Goal: Task Accomplishment & Management: Complete application form

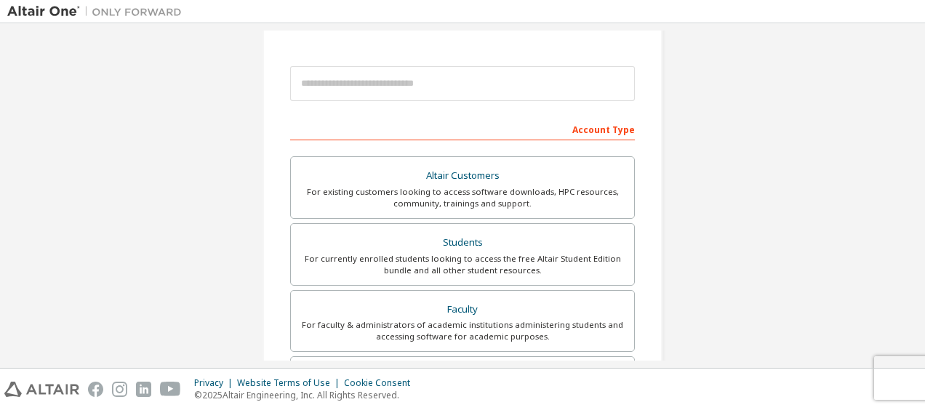
scroll to position [146, 0]
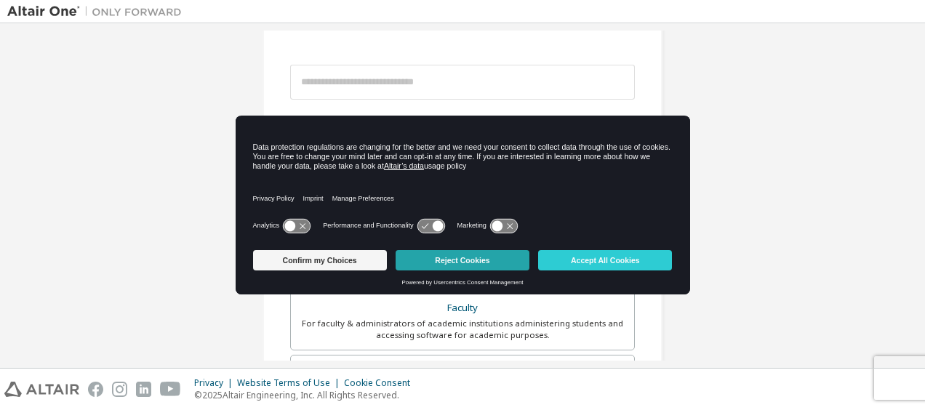
click at [427, 265] on button "Reject Cookies" at bounding box center [463, 260] width 134 height 20
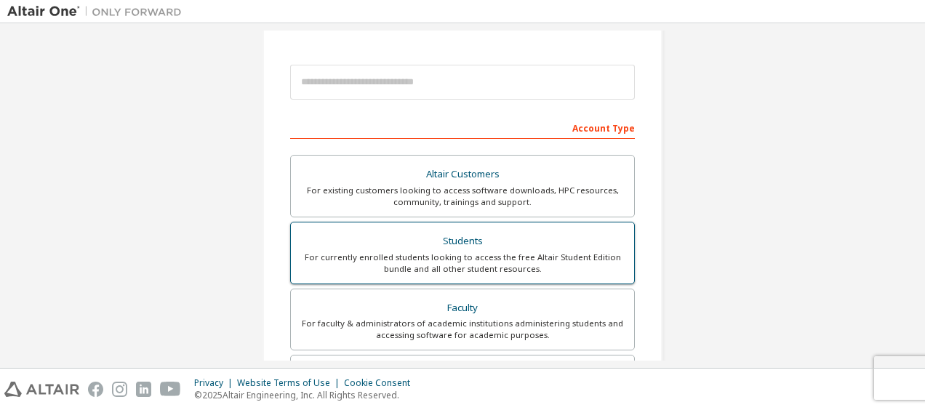
click at [470, 260] on div "For currently enrolled students looking to access the free Altair Student Editi…" at bounding box center [463, 263] width 326 height 23
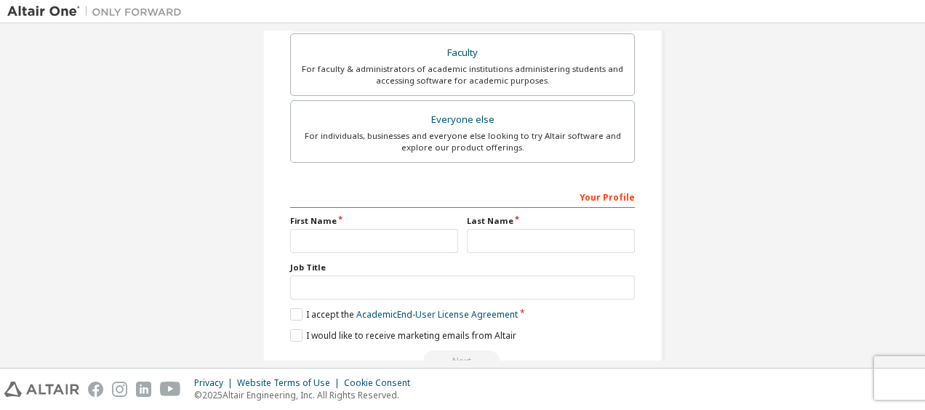
scroll to position [470, 0]
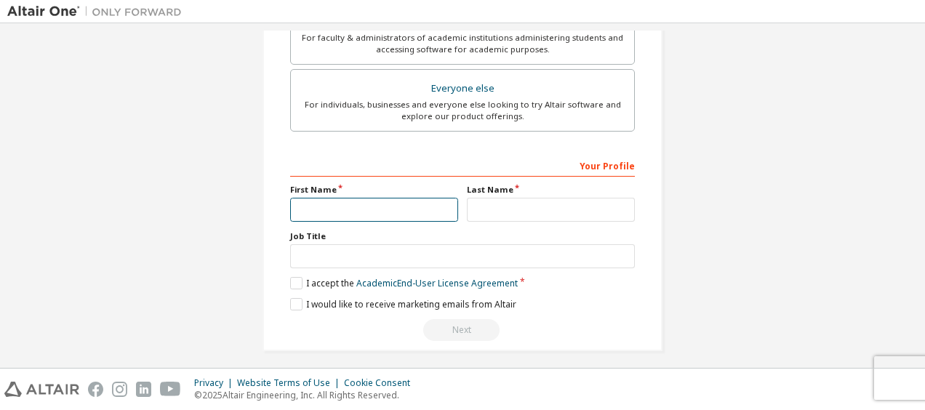
click at [388, 215] on input "text" at bounding box center [374, 210] width 168 height 24
type input "****"
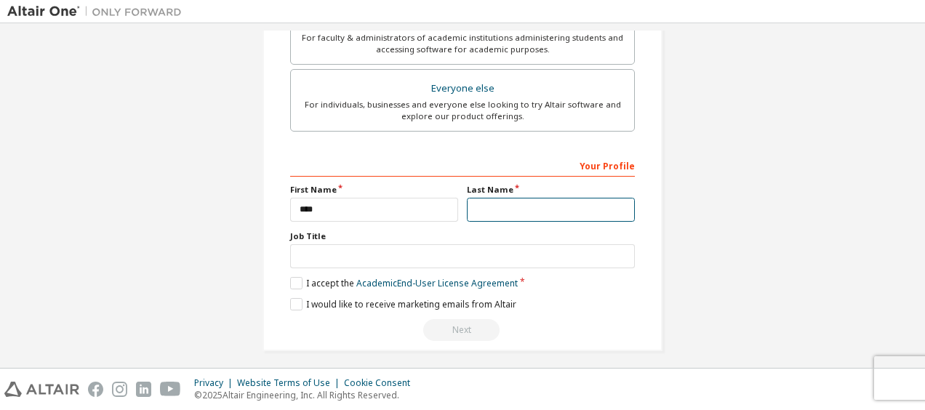
click at [490, 205] on input "text" at bounding box center [551, 210] width 168 height 24
type input "**********"
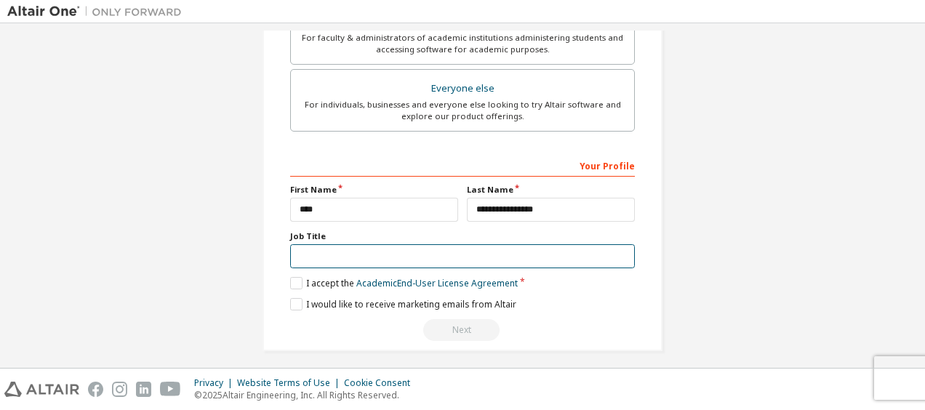
click at [365, 247] on input "text" at bounding box center [462, 256] width 345 height 24
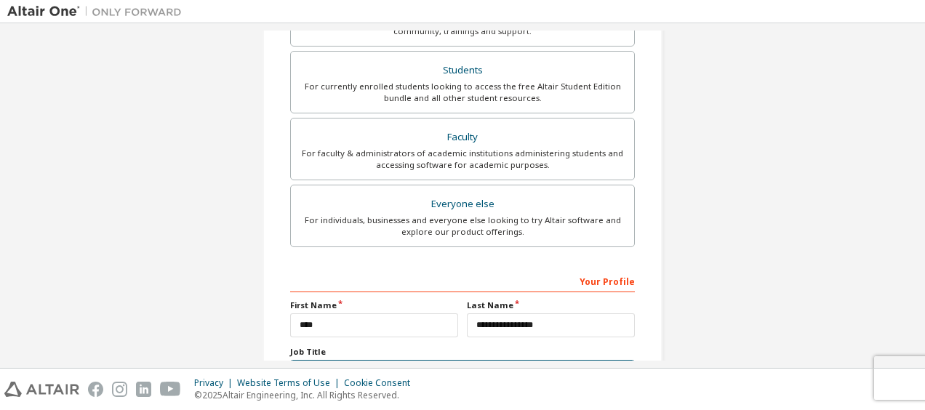
scroll to position [353, 0]
click at [397, 116] on div "Altair Customers For existing customers looking to access software downloads, H…" at bounding box center [462, 118] width 345 height 267
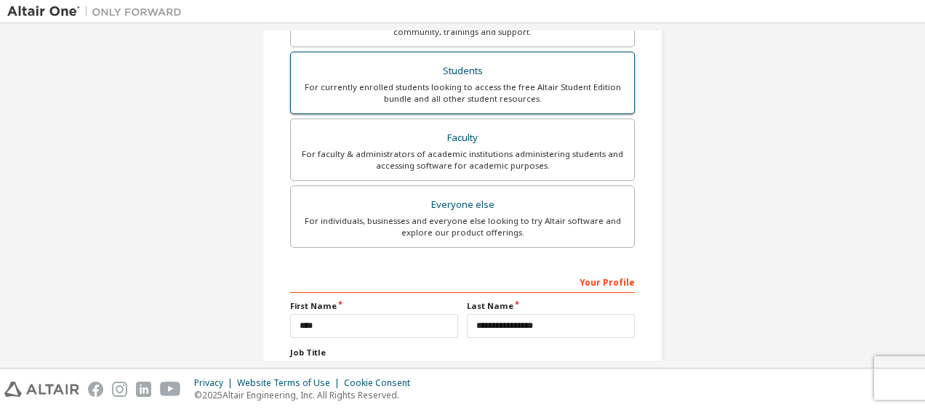
click at [402, 89] on div "For currently enrolled students looking to access the free Altair Student Editi…" at bounding box center [463, 92] width 326 height 23
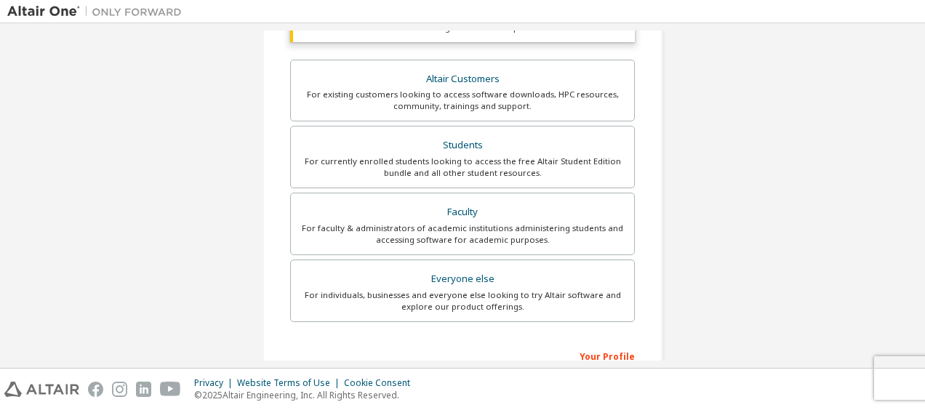
scroll to position [279, 0]
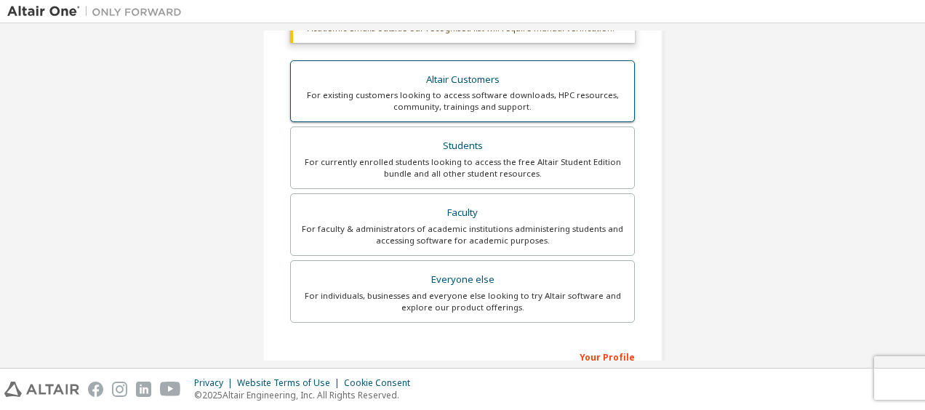
click at [422, 120] on label "Altair Customers For existing customers looking to access software downloads, H…" at bounding box center [462, 91] width 345 height 63
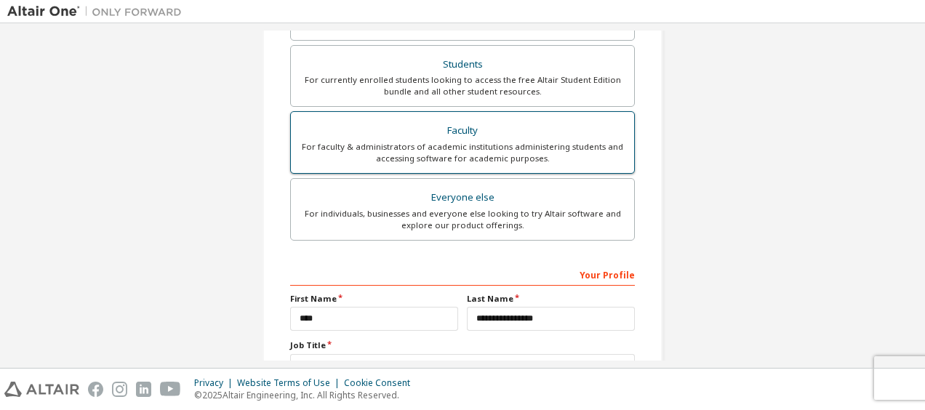
click at [412, 68] on div "Students" at bounding box center [463, 65] width 326 height 20
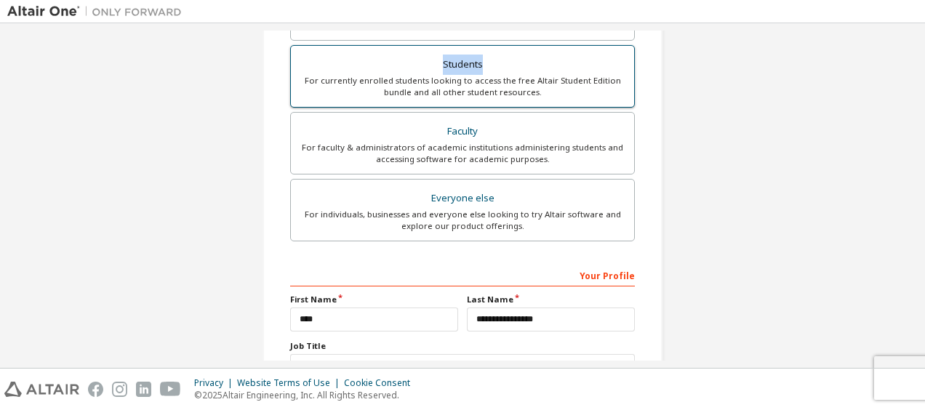
click at [412, 68] on div "Students" at bounding box center [463, 65] width 326 height 20
